Goal: Navigation & Orientation: Go to known website

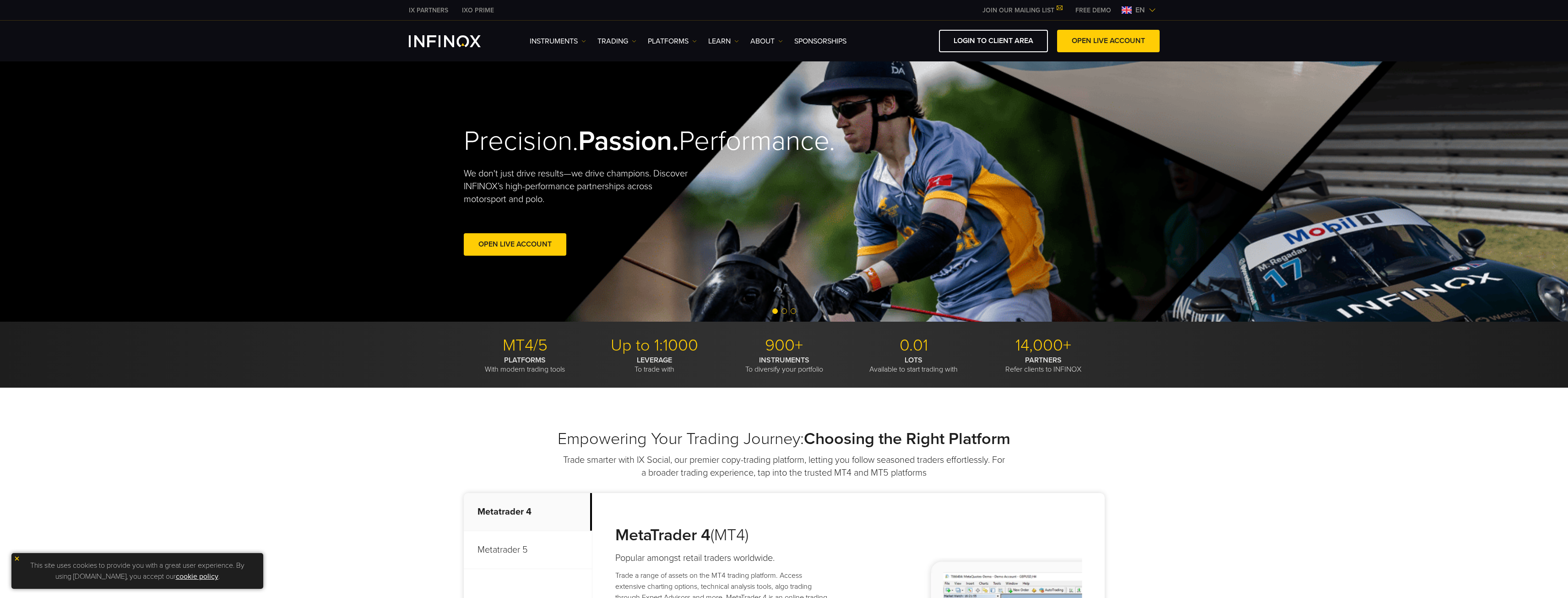
click at [1149, 14] on div "en" at bounding box center [1139, 10] width 41 height 11
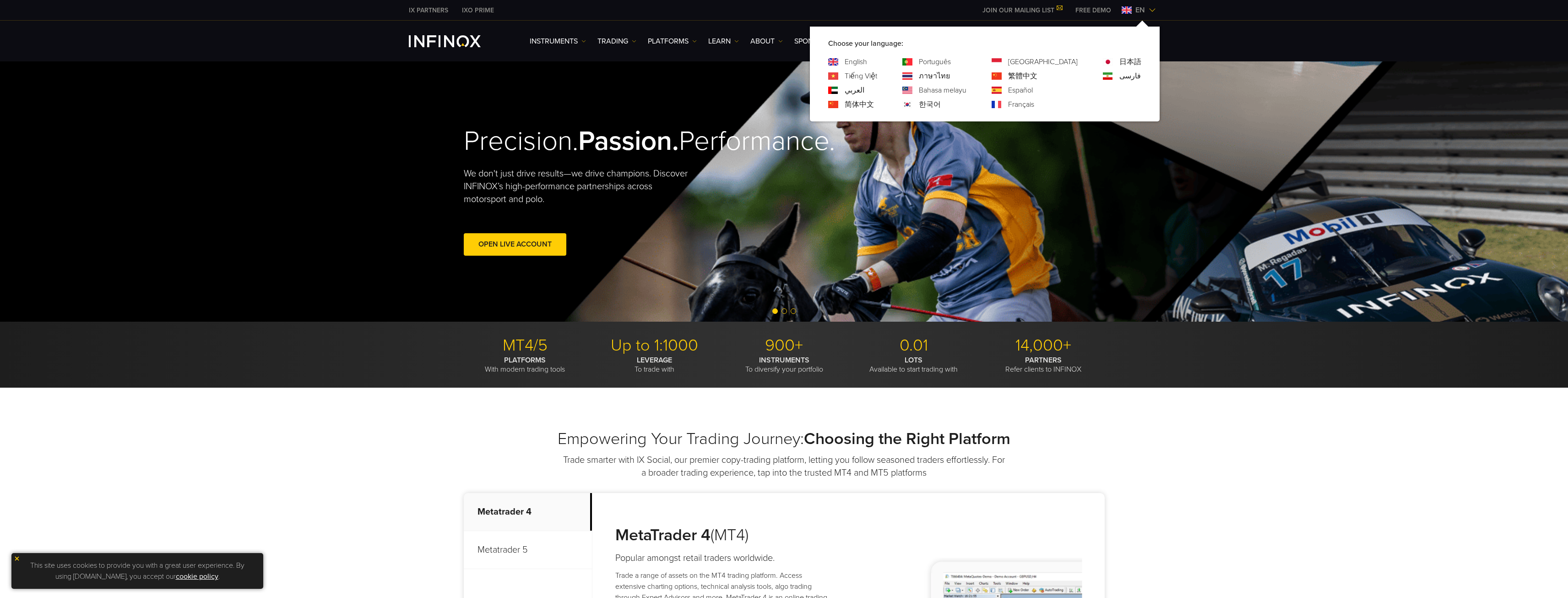
click at [941, 104] on link "한국어" at bounding box center [929, 104] width 22 height 11
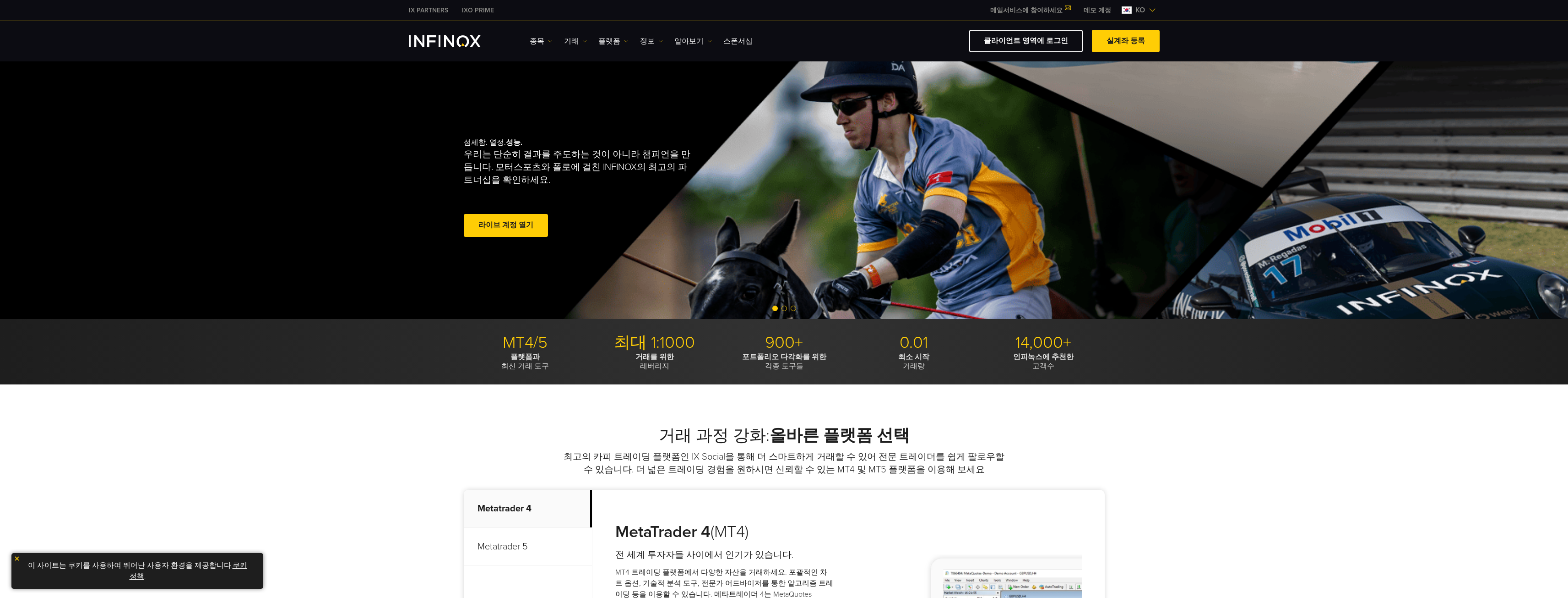
click at [1104, 10] on link "데모 계정" at bounding box center [1097, 10] width 41 height 10
click at [1069, 41] on link "클라이언트 영역에 로그인" at bounding box center [1026, 41] width 114 height 23
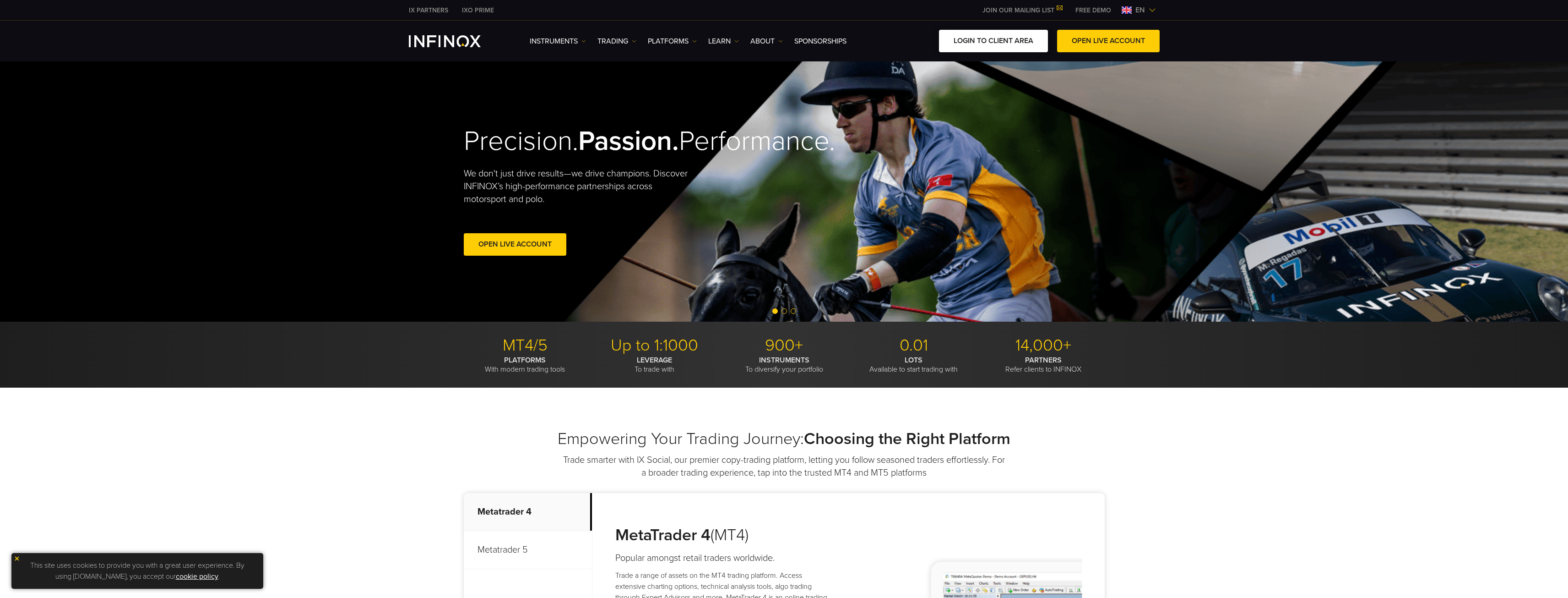
click at [1018, 40] on link "LOGIN TO CLIENT AREA" at bounding box center [993, 41] width 109 height 23
